Goal: Task Accomplishment & Management: Use online tool/utility

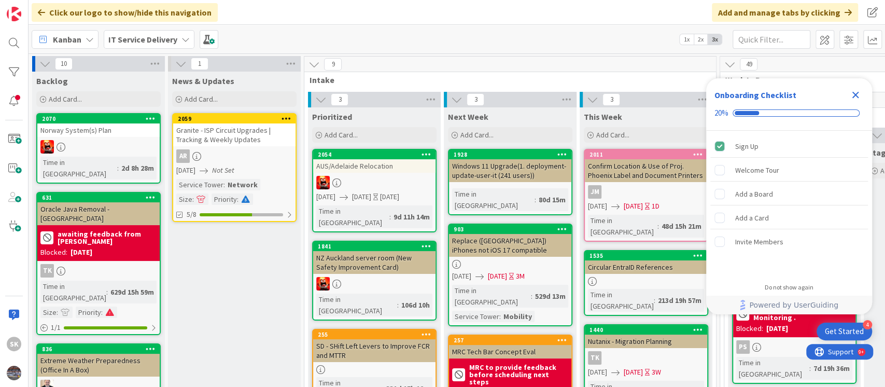
click at [853, 94] on icon "Close Checklist" at bounding box center [855, 95] width 12 height 12
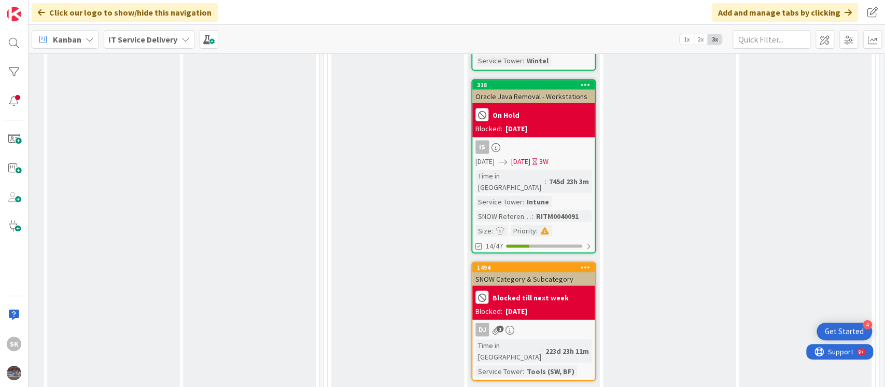
scroll to position [3993, 397]
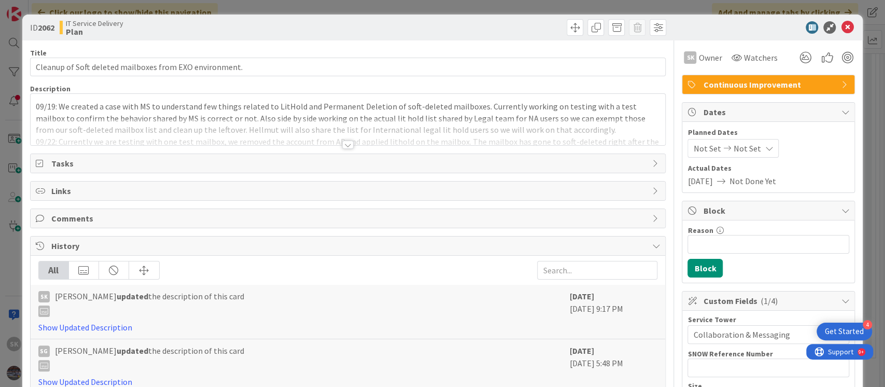
click at [342, 143] on div at bounding box center [347, 144] width 11 height 8
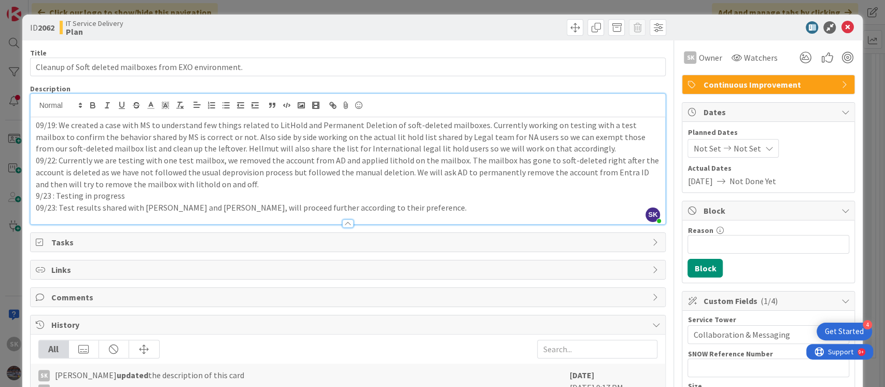
click at [398, 207] on p "09/23: Test results shared with Hellmut and Vlade, will proceed further accordi…" at bounding box center [348, 208] width 625 height 12
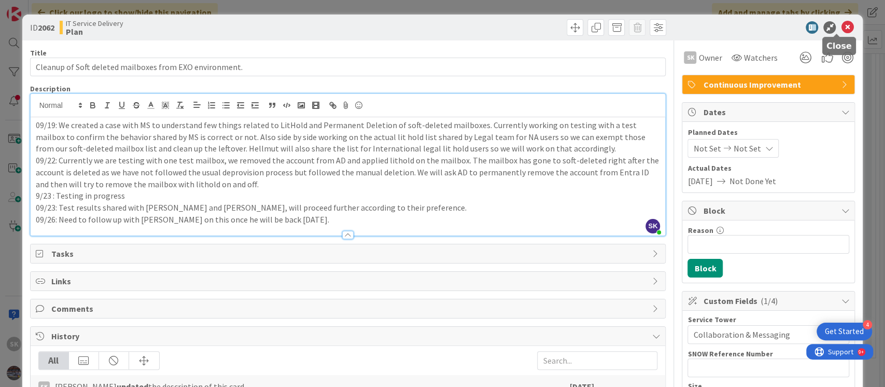
click at [841, 23] on icon at bounding box center [847, 27] width 12 height 12
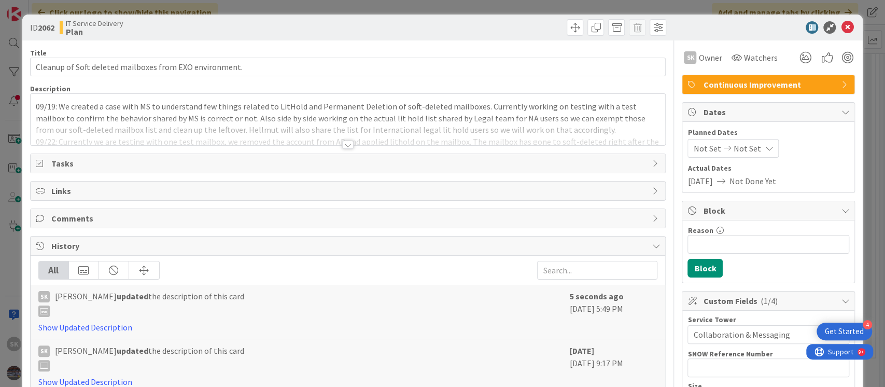
click at [342, 146] on div at bounding box center [347, 144] width 11 height 8
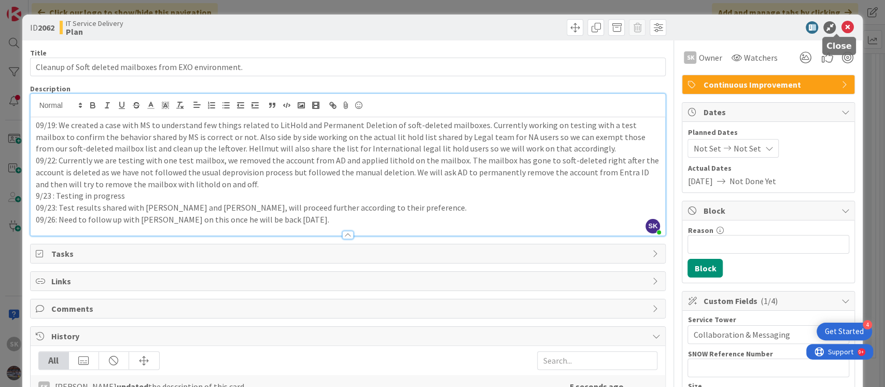
click at [841, 24] on icon at bounding box center [847, 27] width 12 height 12
